Goal: Transaction & Acquisition: Purchase product/service

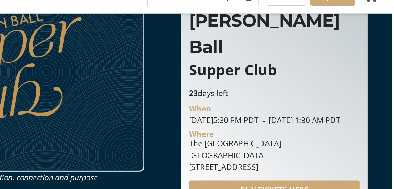
scroll to position [31, 0]
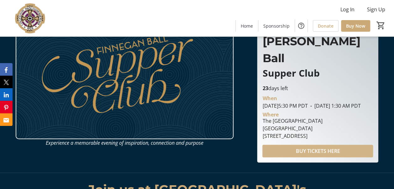
click at [312, 147] on span "BUY TICKETS HERE" at bounding box center [318, 151] width 44 height 8
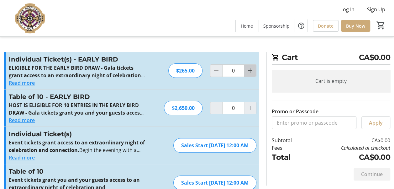
click at [249, 71] on mat-icon "Increment by one" at bounding box center [251, 71] width 8 height 8
type input "2"
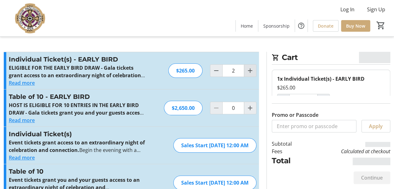
type input "2"
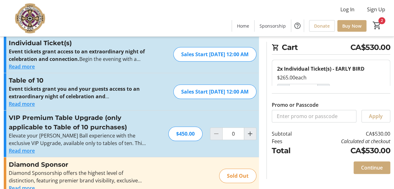
scroll to position [91, 0]
click at [371, 165] on span "Continue" at bounding box center [372, 168] width 22 height 8
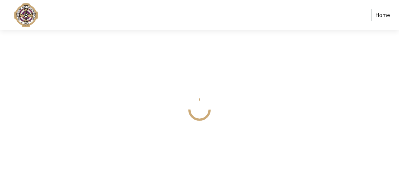
select select
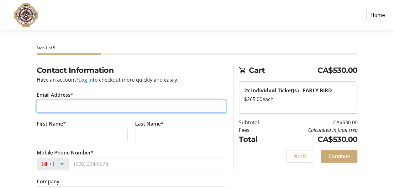
click at [122, 107] on input "Email Address*" at bounding box center [132, 106] width 190 height 13
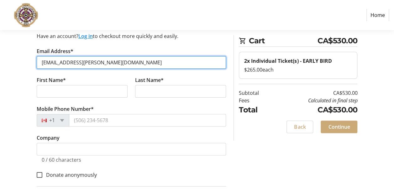
type input "[EMAIL_ADDRESS][PERSON_NAME][DOMAIN_NAME]"
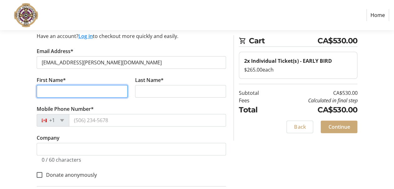
click at [88, 90] on input "First Name*" at bounding box center [82, 91] width 91 height 13
type input "Edyta"
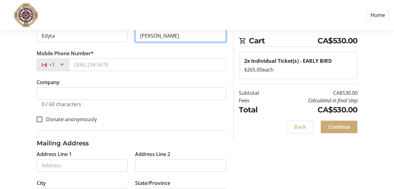
scroll to position [99, 0]
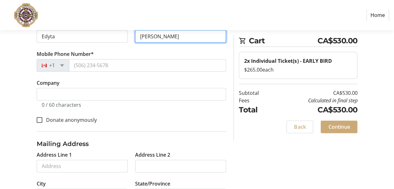
type input "[PERSON_NAME]"
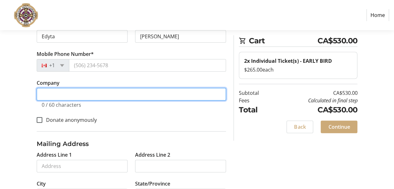
click at [73, 93] on input "Company" at bounding box center [132, 94] width 190 height 13
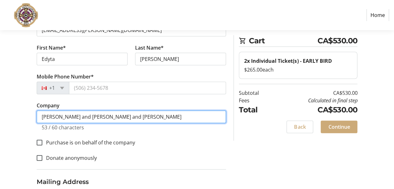
scroll to position [76, 0]
type input "[PERSON_NAME] and [PERSON_NAME] and [PERSON_NAME]"
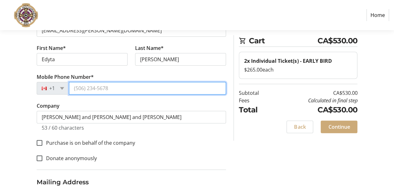
click at [88, 90] on input "Mobile Phone Number*" at bounding box center [147, 88] width 157 height 13
type input "[PHONE_NUMBER]"
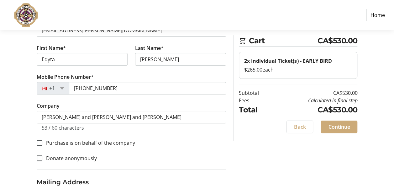
click at [164, 104] on tr-form-field "Company [PERSON_NAME] and [PERSON_NAME] and [PERSON_NAME] 53 / 60 characters" at bounding box center [132, 120] width 190 height 36
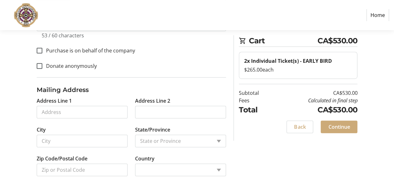
scroll to position [169, 0]
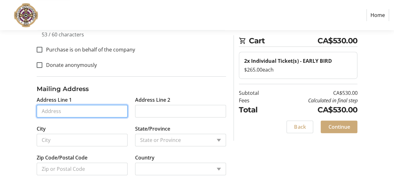
click at [84, 109] on input "Address Line 1" at bounding box center [82, 111] width 91 height 13
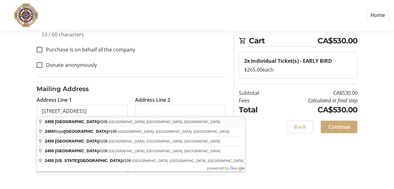
type input "[STREET_ADDRESS]"
type input "[GEOGRAPHIC_DATA]"
select select
type input "V6K 1C9"
select select "CA"
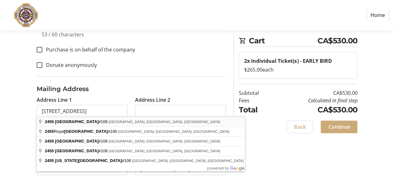
select select "BC"
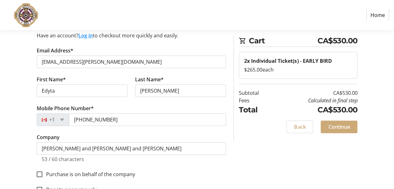
scroll to position [44, 0]
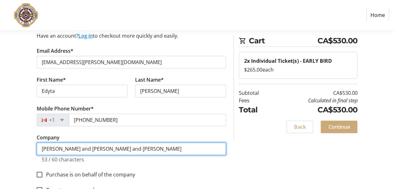
drag, startPoint x: 176, startPoint y: 148, endPoint x: 28, endPoint y: 141, distance: 148.6
click at [28, 141] on div "Contact Information Have an account? Log in to checkout more quickly and easily…" at bounding box center [197, 168] width 394 height 294
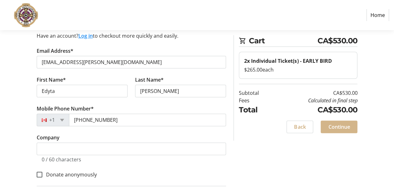
click at [335, 128] on span "Continue" at bounding box center [339, 127] width 22 height 8
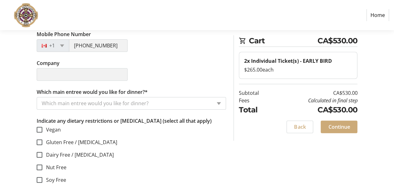
scroll to position [191, 0]
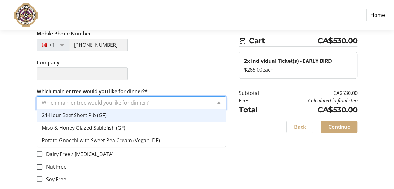
click at [134, 101] on input "Which main entree would you like for dinner?*" at bounding box center [127, 103] width 170 height 8
click at [109, 112] on div "24-Hour Beef Short Rib (GF)" at bounding box center [131, 115] width 189 height 13
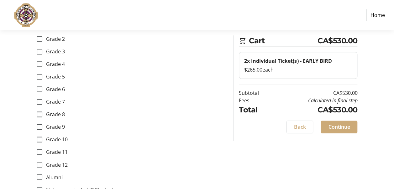
scroll to position [431, 0]
click at [41, 125] on input "Grade 9" at bounding box center [40, 127] width 6 height 6
checkbox input "true"
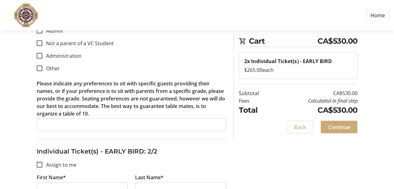
scroll to position [578, 0]
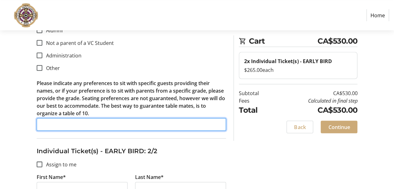
click at [77, 126] on input "Please indicate any preferences to sit with specific guests providing their nam…" at bounding box center [132, 124] width 190 height 13
paste input "[PERSON_NAME] and [PERSON_NAME] and [PERSON_NAME]"
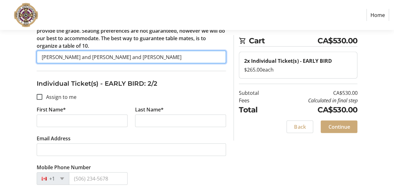
scroll to position [645, 0]
type input "[PERSON_NAME] and [PERSON_NAME] and [PERSON_NAME]"
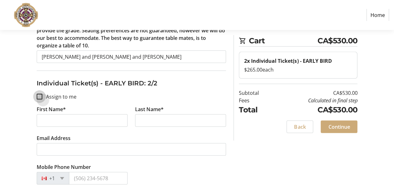
click at [40, 94] on input "Assign to me" at bounding box center [40, 97] width 6 height 6
checkbox input "true"
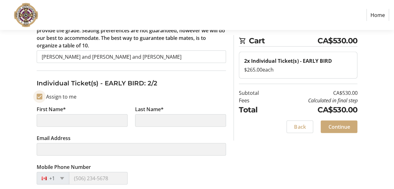
type input "Edyta"
type input "[PERSON_NAME]"
type input "[EMAIL_ADDRESS][PERSON_NAME][DOMAIN_NAME]"
type input "[PHONE_NUMBER]"
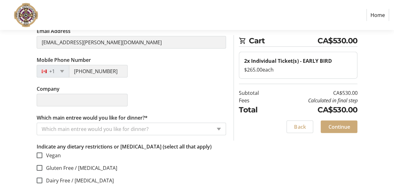
scroll to position [753, 0]
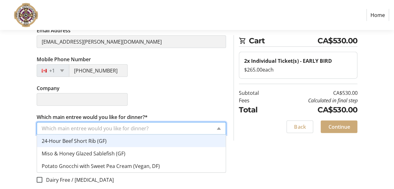
click at [64, 126] on input "Which main entree would you like for dinner?*" at bounding box center [127, 129] width 170 height 8
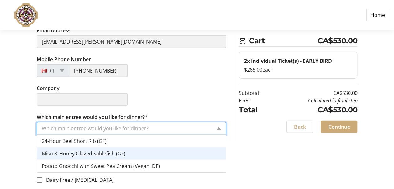
click at [82, 150] on span "Miso & Honey Glazed Sablefish (GF)" at bounding box center [84, 153] width 84 height 7
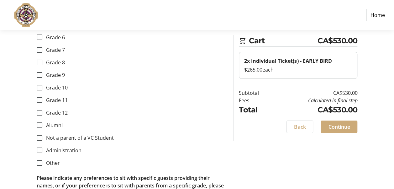
scroll to position [1072, 0]
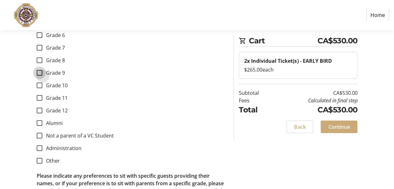
click at [39, 72] on input "Grade 9" at bounding box center [40, 73] width 6 height 6
checkbox input "true"
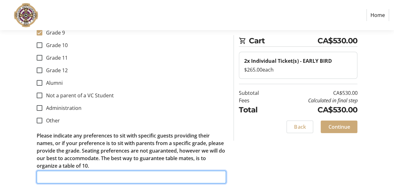
click at [58, 174] on input "Please indicate any preferences to sit with specific guests providing their nam…" at bounding box center [132, 177] width 190 height 13
paste input "[PERSON_NAME] and [PERSON_NAME] and [PERSON_NAME]"
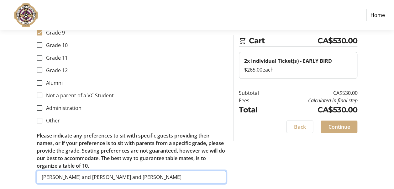
type input "[PERSON_NAME] and [PERSON_NAME] and [PERSON_NAME]"
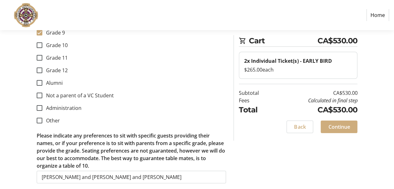
click at [343, 129] on span "Continue" at bounding box center [339, 127] width 22 height 8
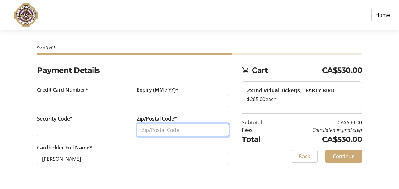
click at [159, 128] on input "Zip/Postal Code*" at bounding box center [183, 130] width 92 height 13
type input "V6K 1C9"
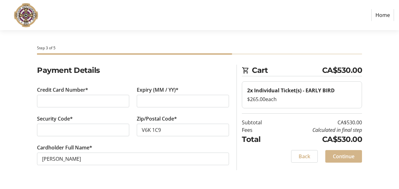
click at [345, 156] on span "Continue" at bounding box center [344, 156] width 22 height 8
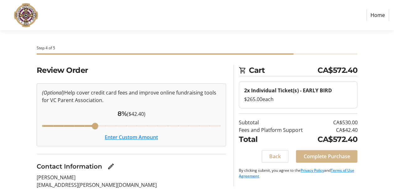
click at [328, 156] on span "Complete Purchase" at bounding box center [327, 156] width 46 height 8
